Goal: Check status: Check status

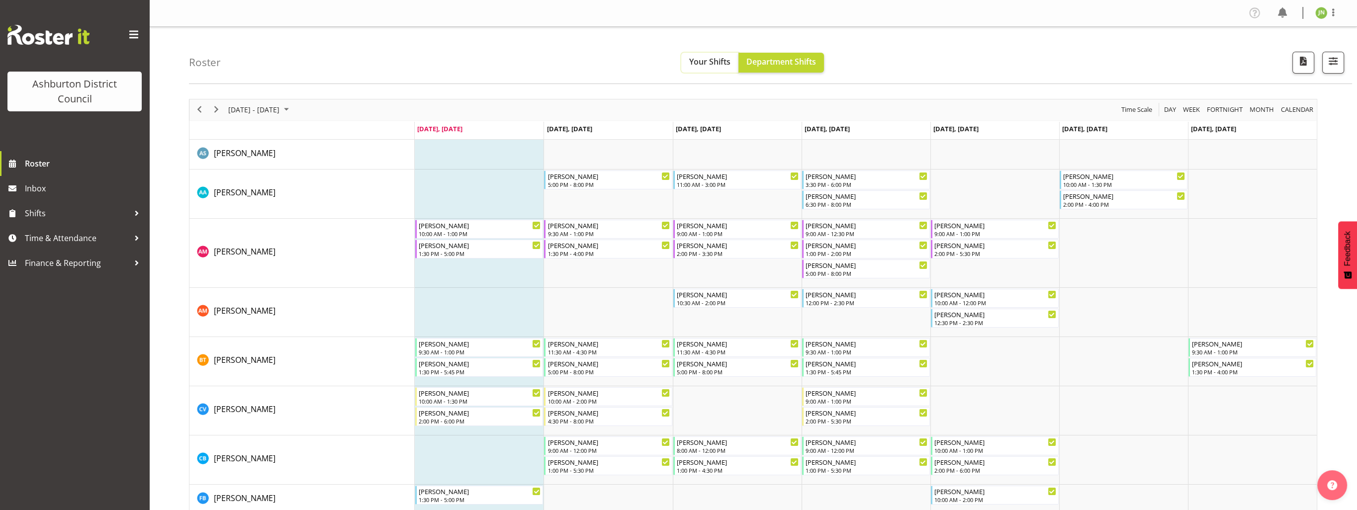
click at [688, 66] on button "Your Shifts" at bounding box center [709, 63] width 57 height 20
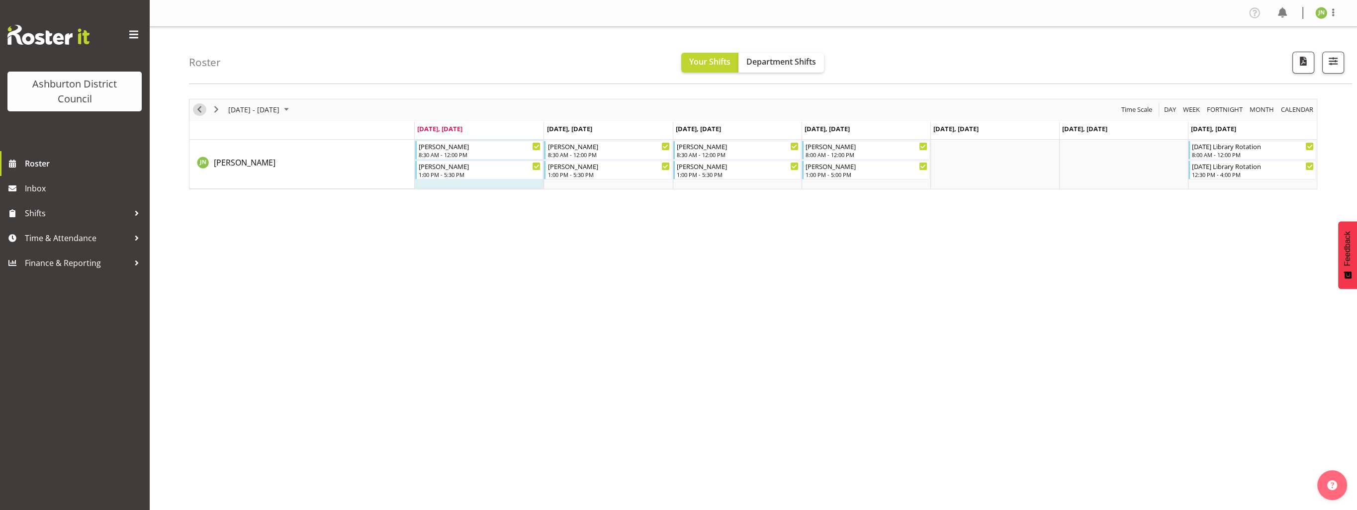
click at [202, 111] on span "Previous" at bounding box center [199, 109] width 12 height 12
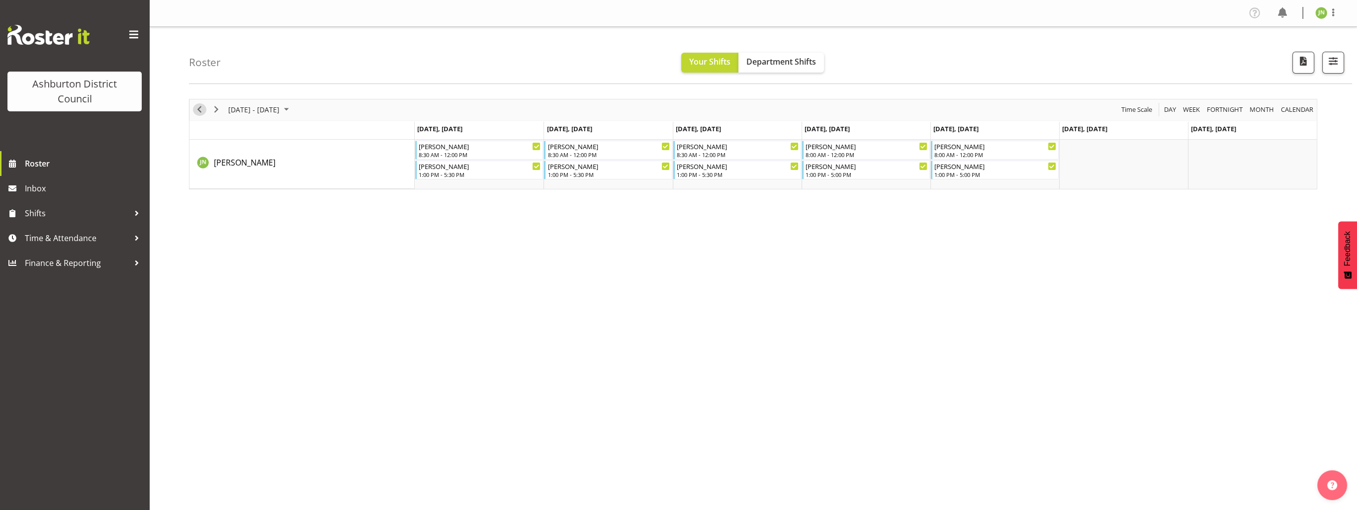
click at [203, 107] on span "Previous" at bounding box center [199, 109] width 12 height 12
click at [217, 112] on span "Next" at bounding box center [216, 109] width 12 height 12
